Goal: Task Accomplishment & Management: Complete application form

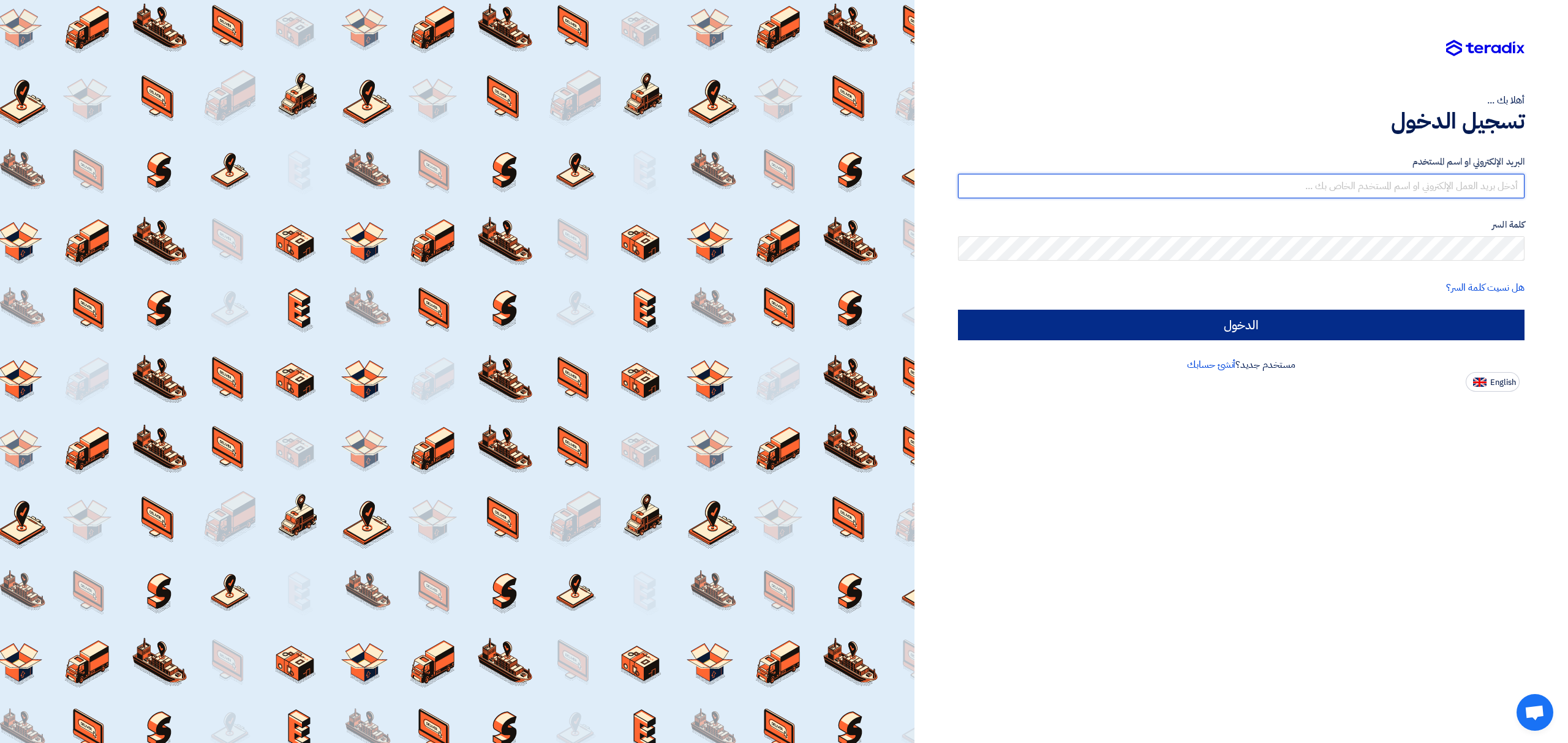
type input "[EMAIL_ADDRESS][DOMAIN_NAME]"
click at [1331, 323] on input "الدخول" at bounding box center [1241, 325] width 567 height 31
type input "Sign in"
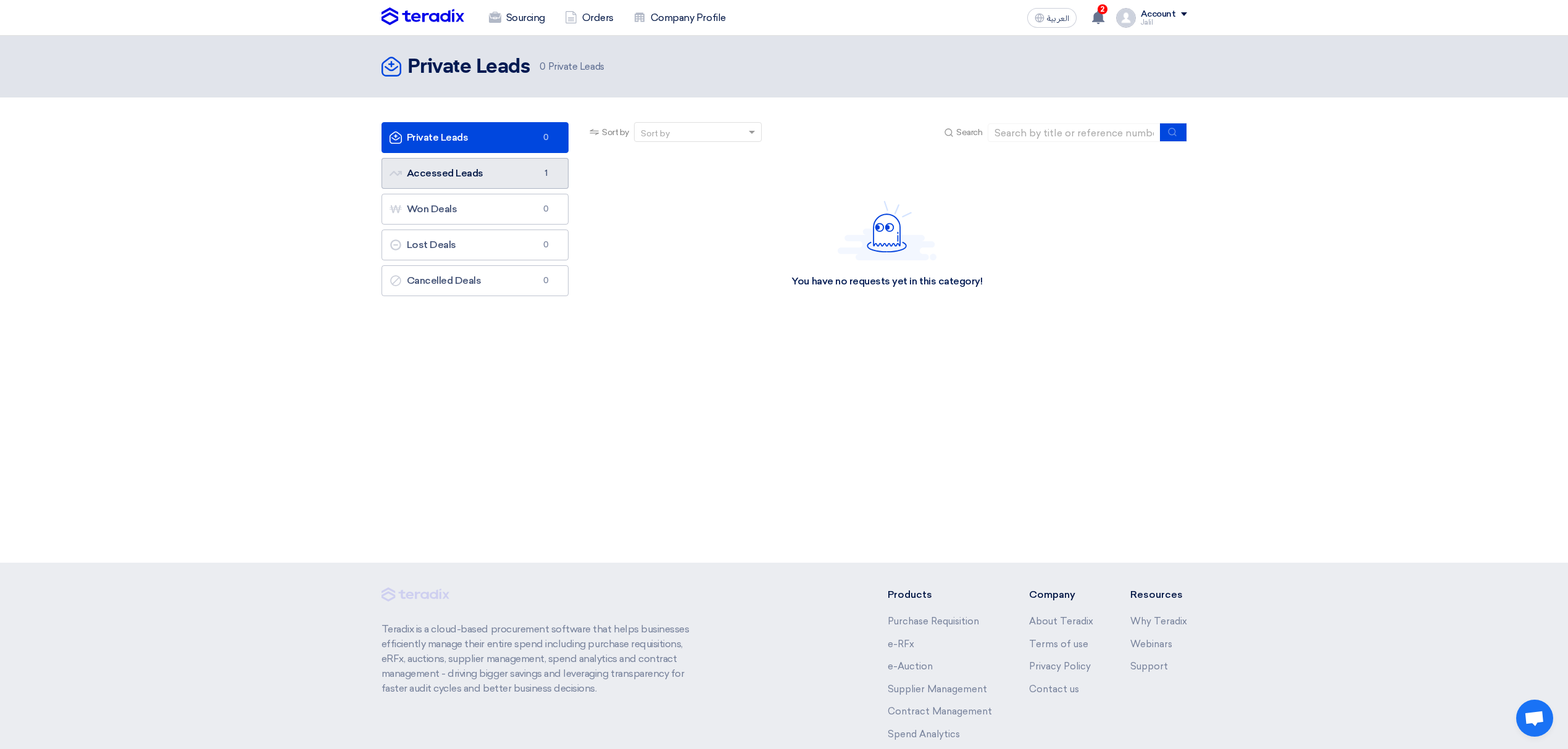
click at [500, 171] on link "Accessed Leads Accessed Leads 1" at bounding box center [476, 173] width 188 height 31
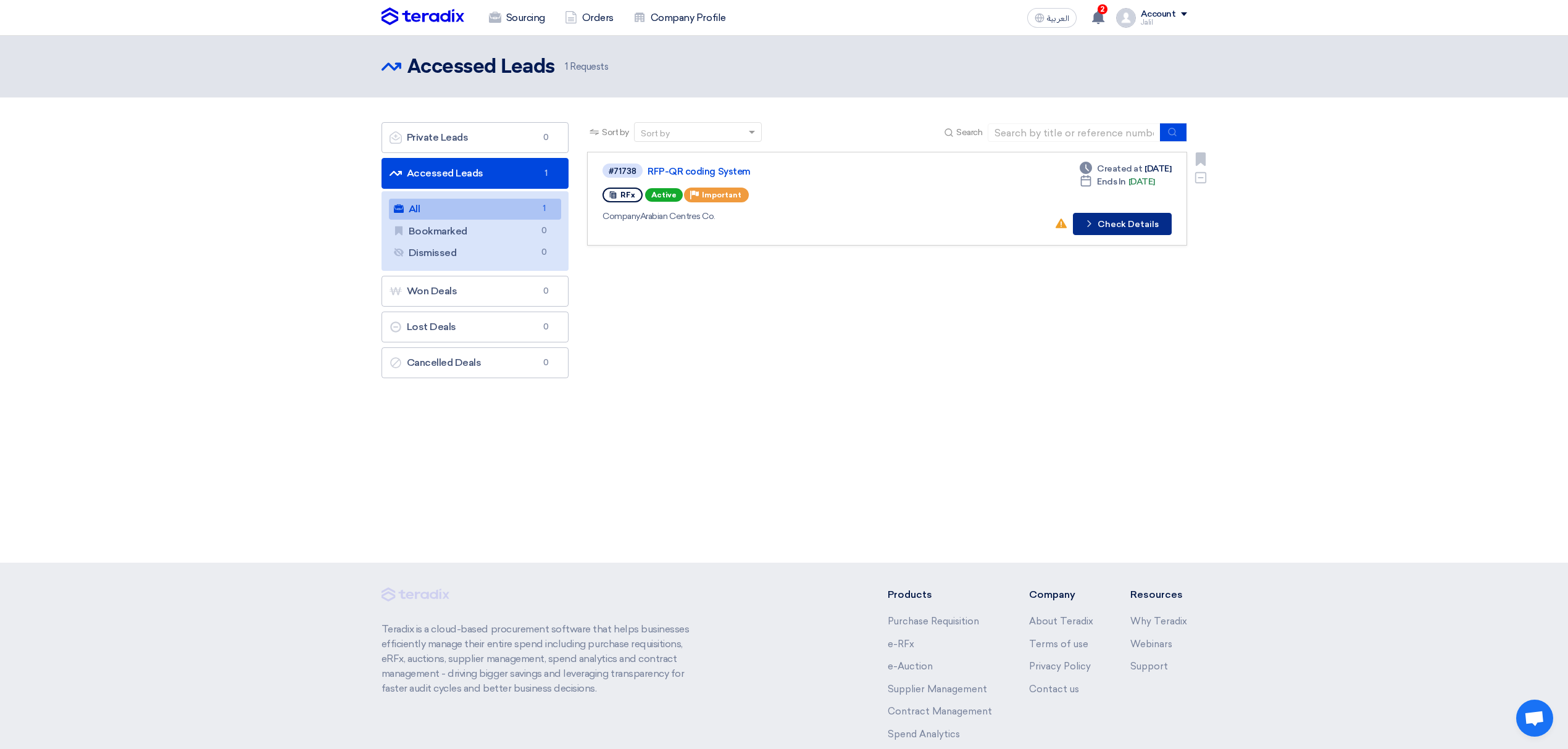
click at [1137, 216] on button "Check details Check Details" at bounding box center [1122, 224] width 98 height 23
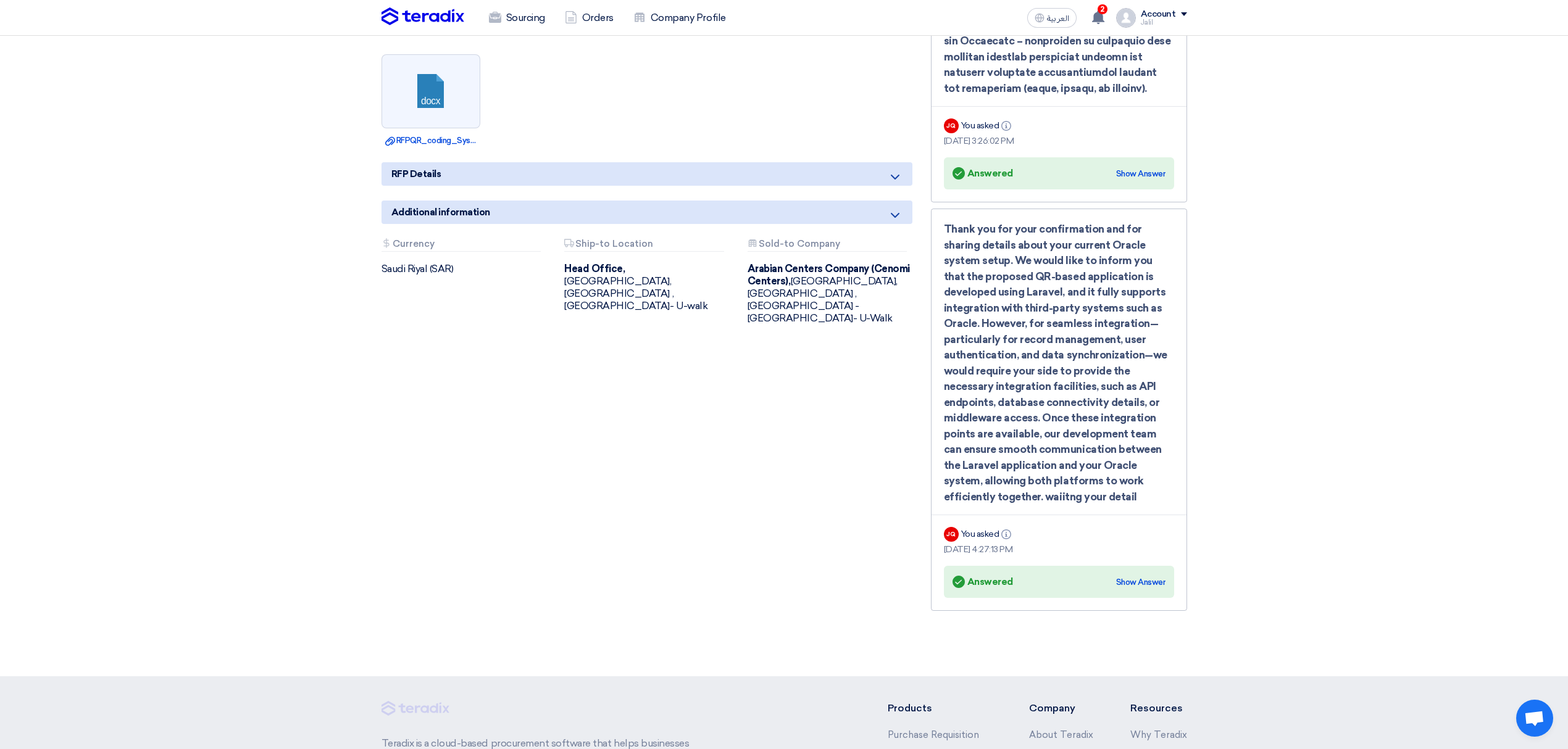
scroll to position [894, 0]
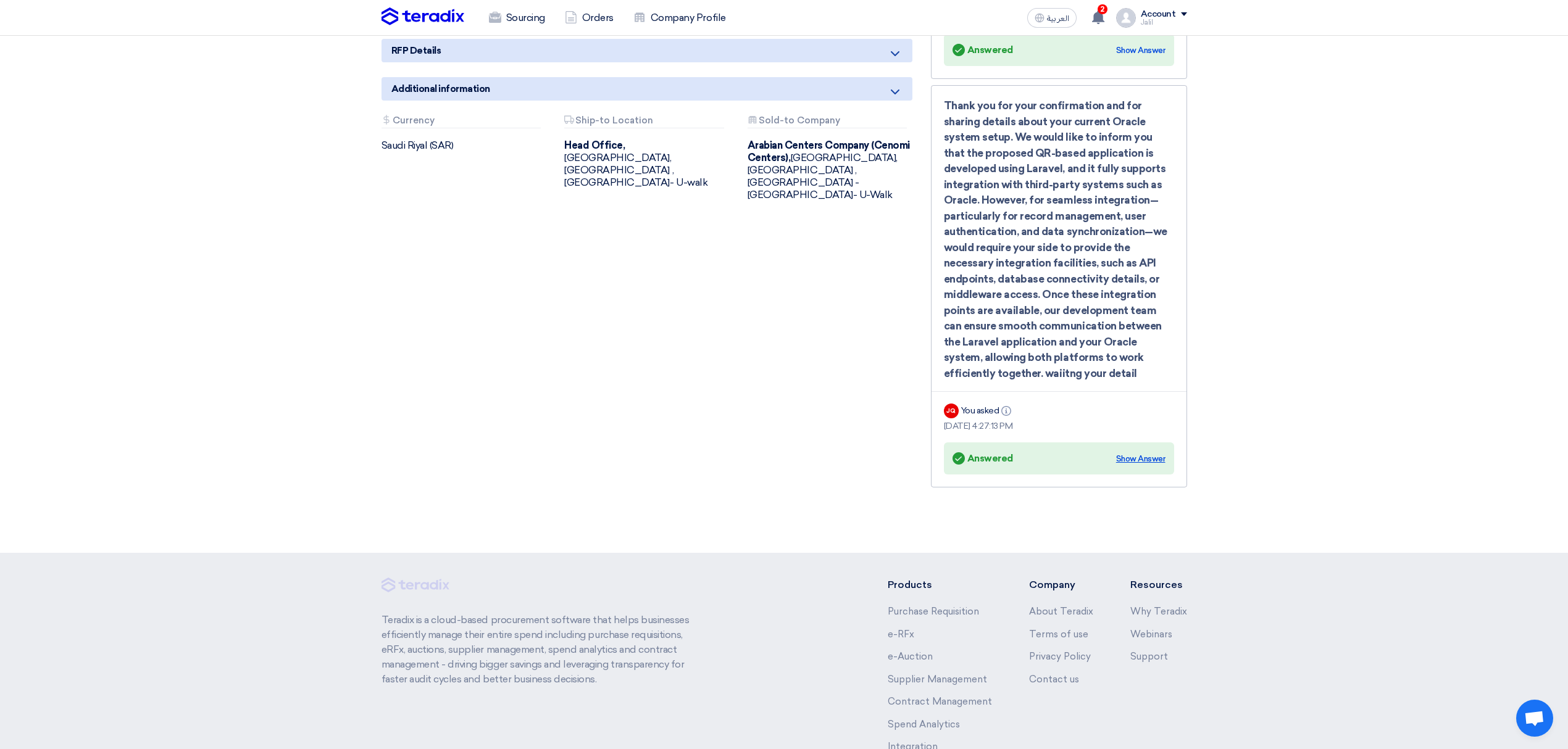
click at [1163, 460] on div "Show Answer" at bounding box center [1141, 459] width 50 height 12
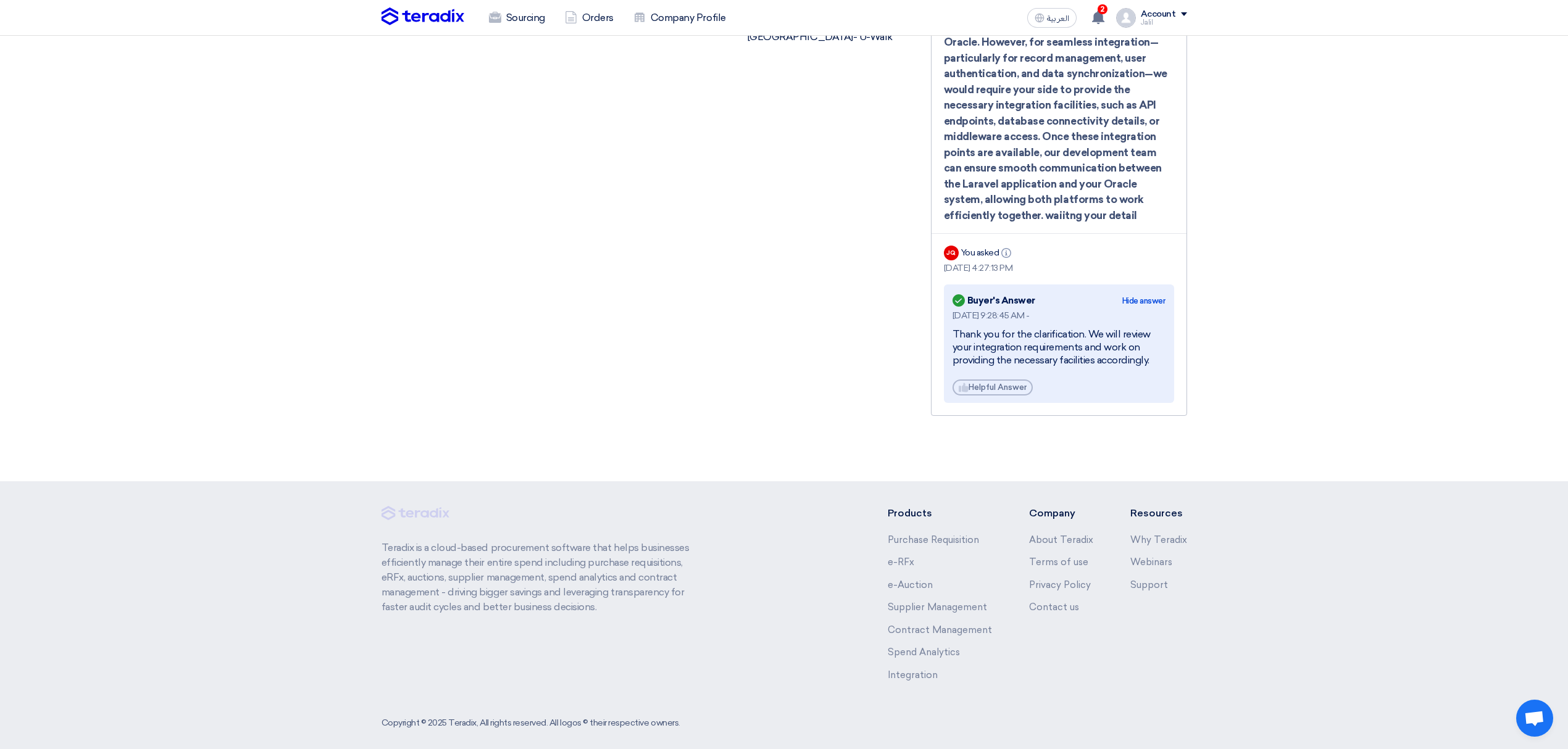
scroll to position [1062, 0]
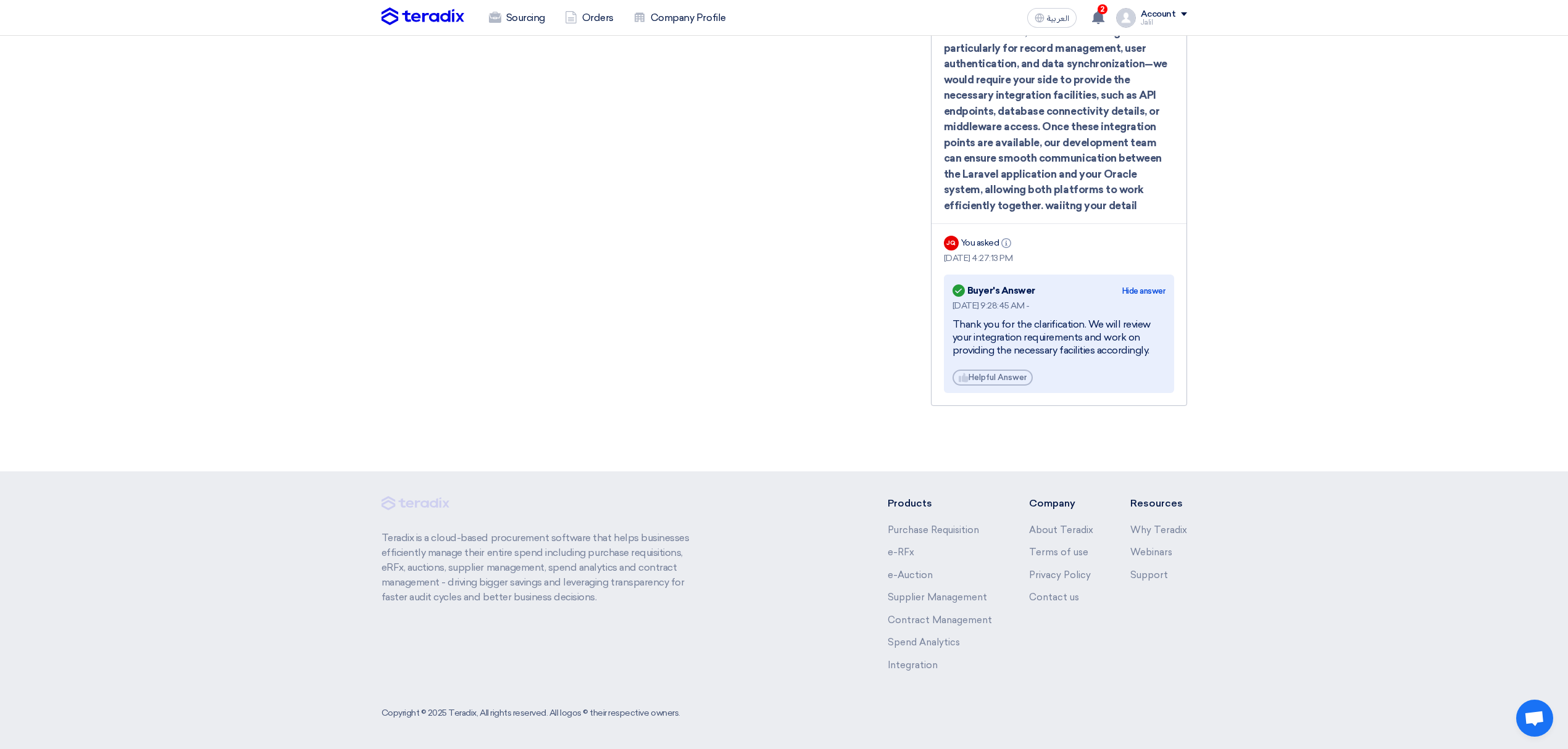
click at [1035, 326] on div "Thank you for the clarification. We will review your integration requirements a…" at bounding box center [1058, 337] width 213 height 38
click at [998, 334] on div "Thank you for the clarification. We will review your integration requirements a…" at bounding box center [1058, 337] width 213 height 38
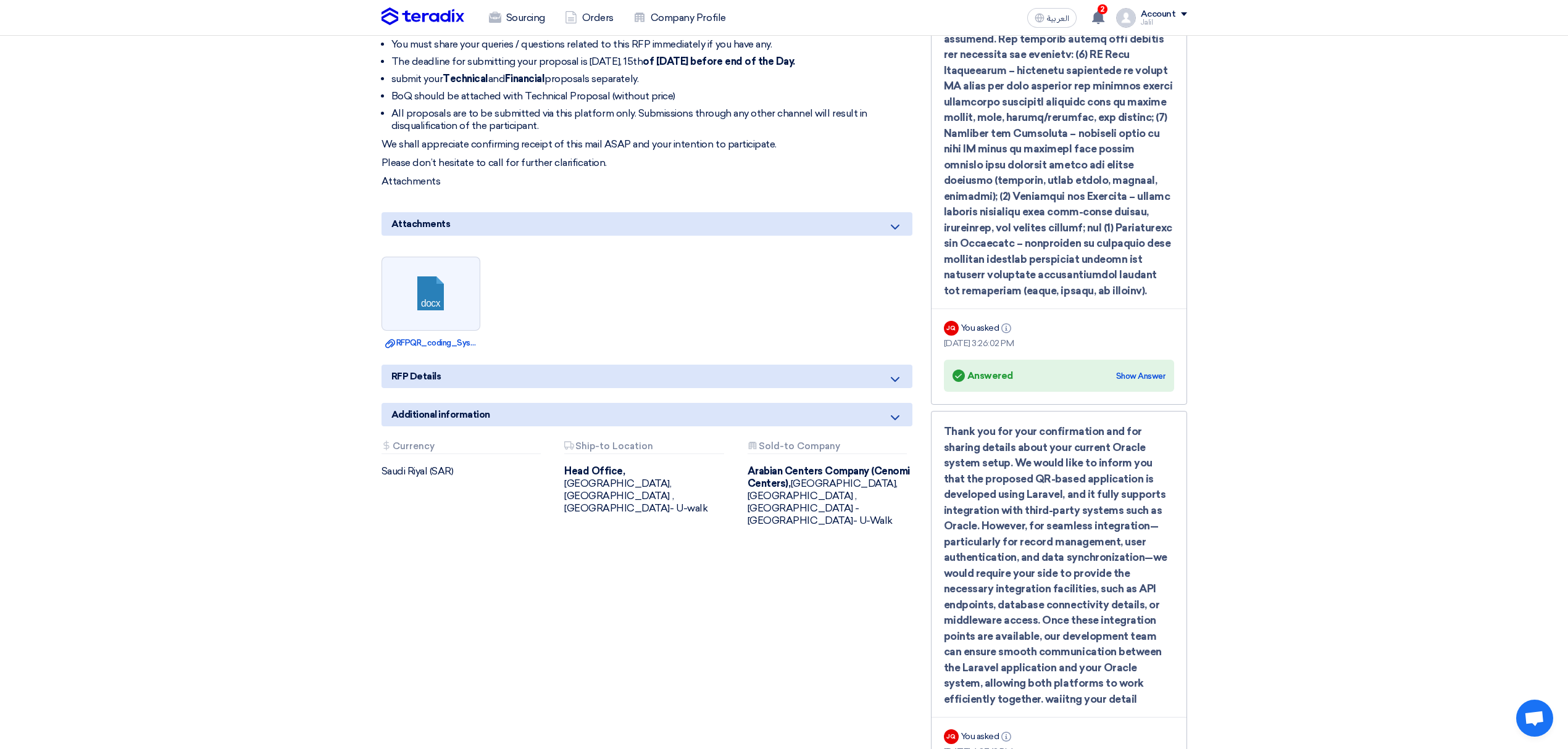
scroll to position [0, 0]
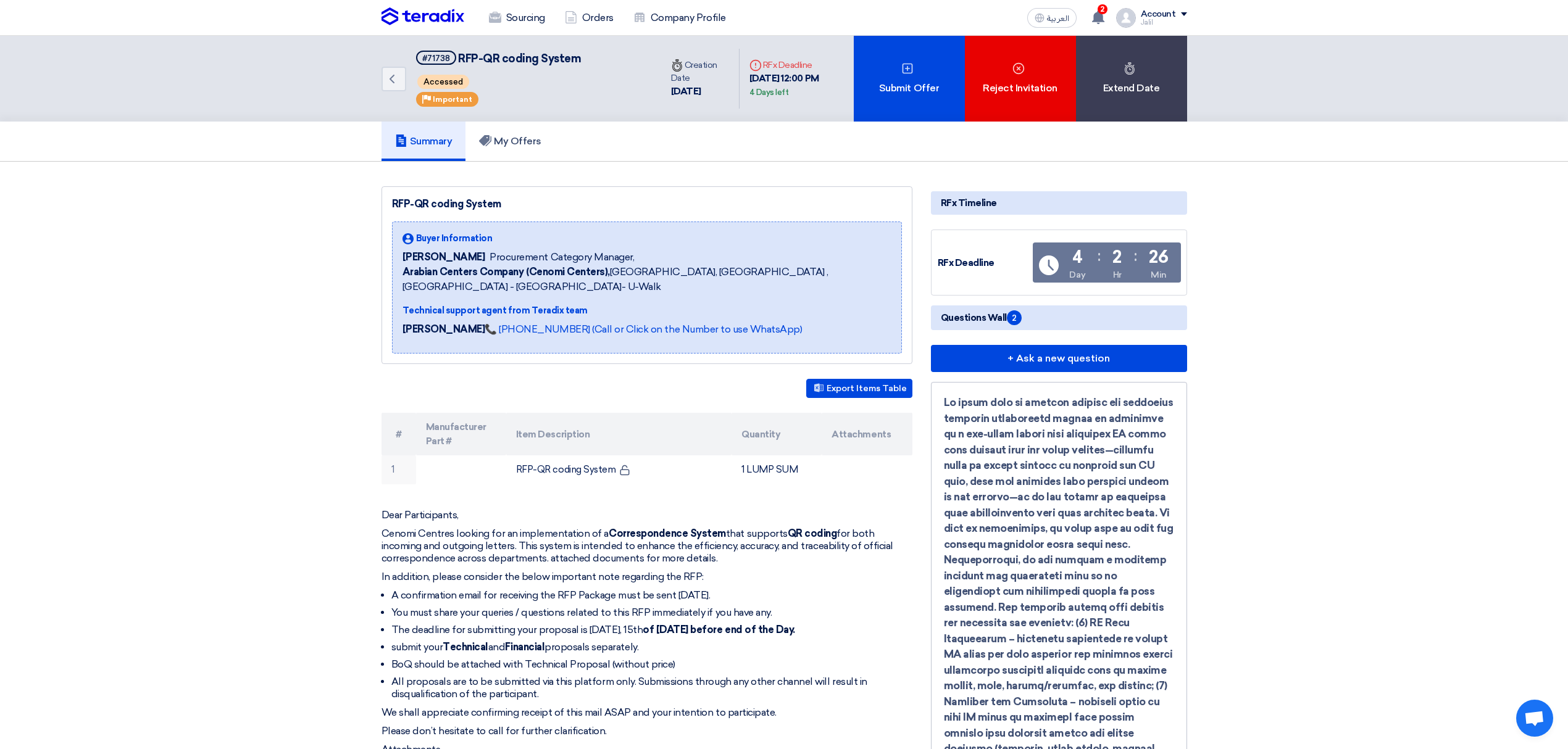
click at [979, 257] on div "RFx Deadline" at bounding box center [984, 263] width 92 height 14
click at [1032, 354] on button "+ Ask a new question" at bounding box center [1059, 358] width 256 height 27
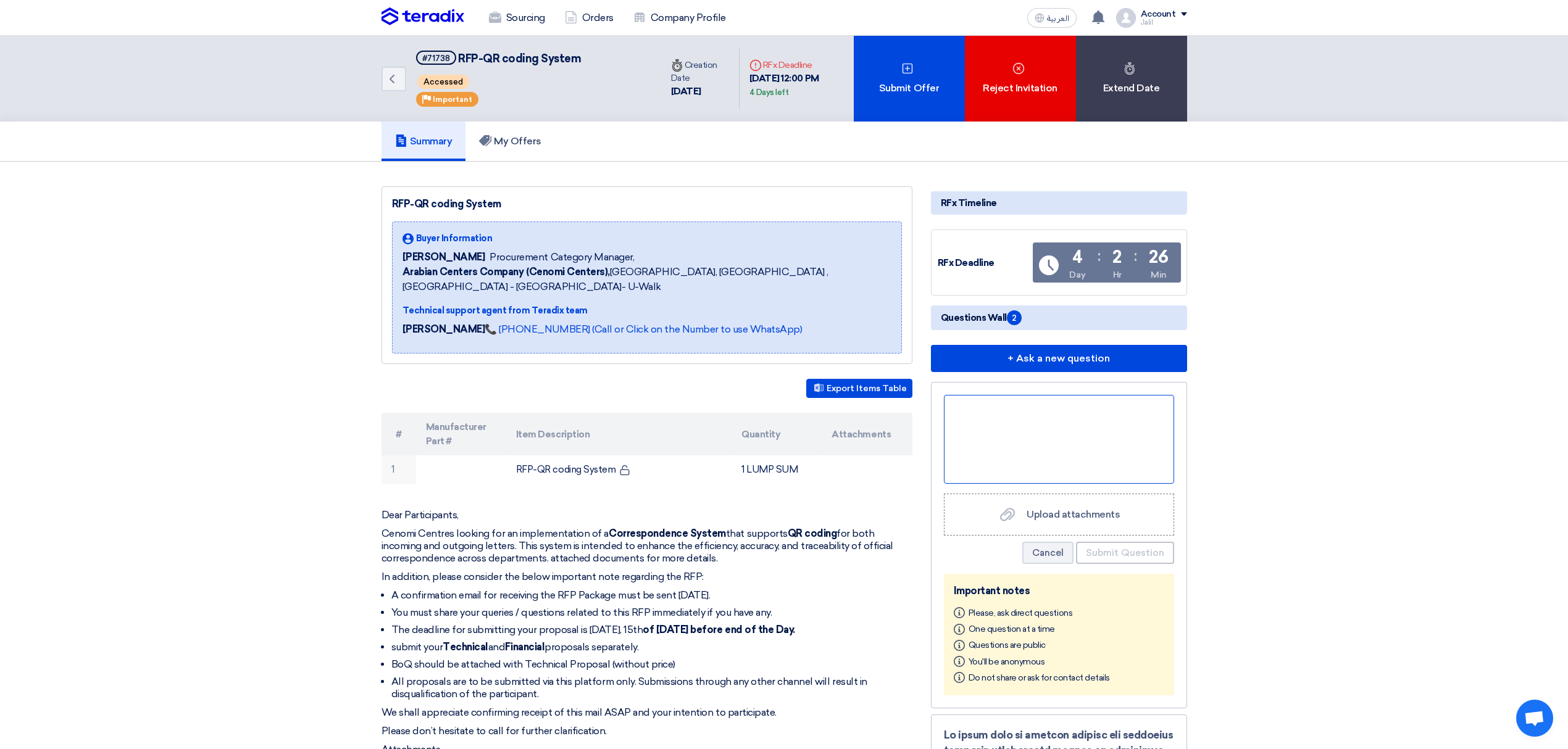
click at [1037, 423] on div at bounding box center [1059, 439] width 230 height 89
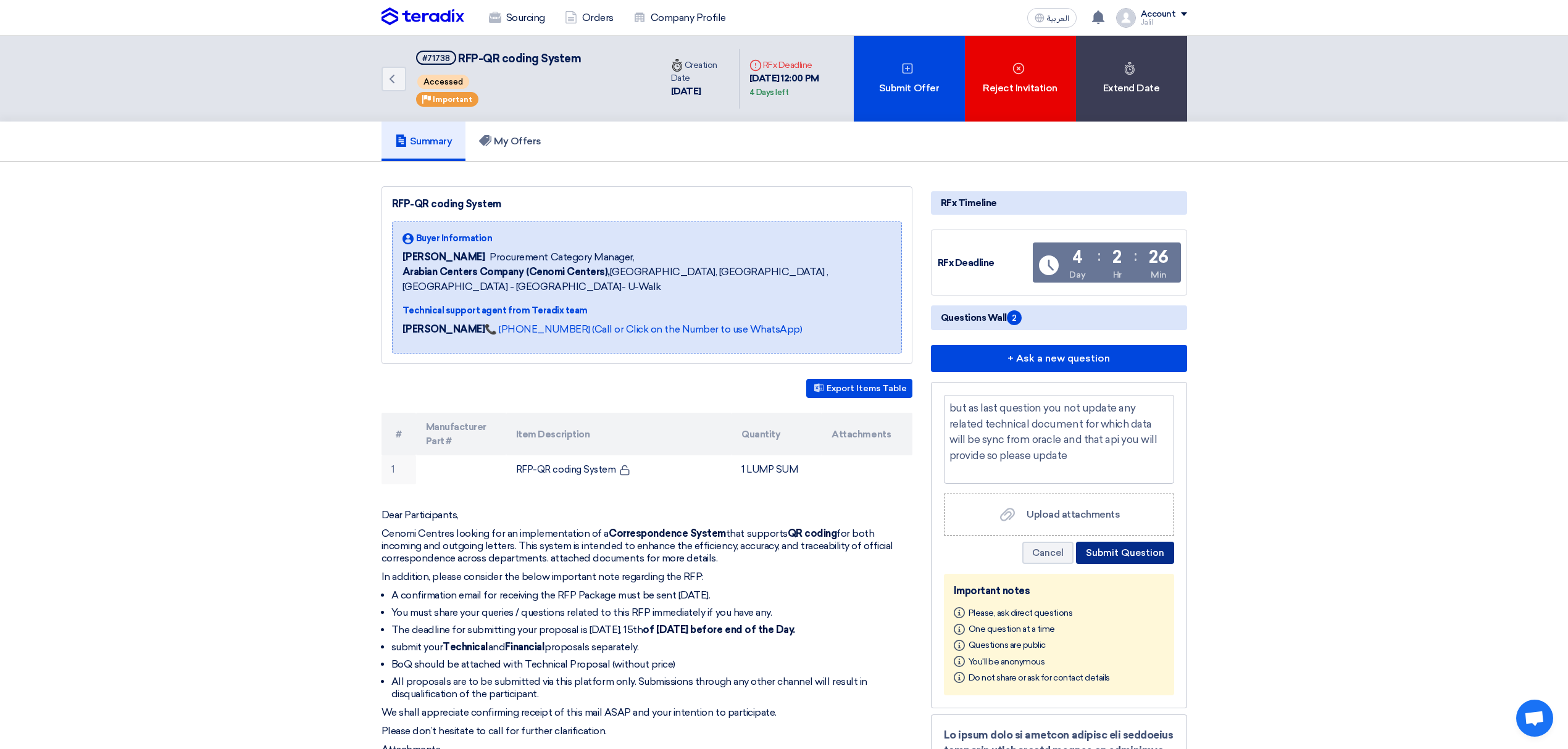
click at [1146, 551] on button "Submit Question" at bounding box center [1125, 553] width 98 height 23
